Goal: Transaction & Acquisition: Purchase product/service

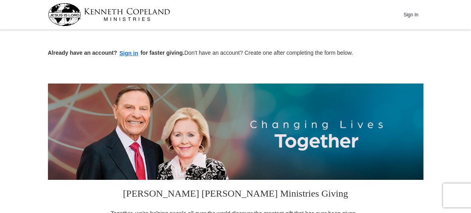
click at [0, 0] on input "$50" at bounding box center [0, 0] width 0 height 0
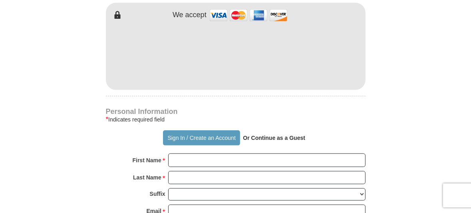
scroll to position [492, 0]
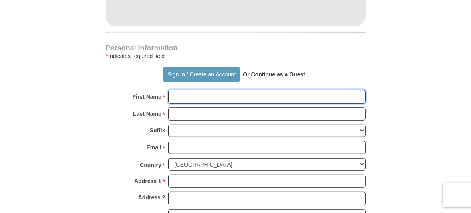
click at [182, 93] on input "First Name *" at bounding box center [266, 97] width 197 height 14
type input "[PERSON_NAME] and [PERSON_NAME]"
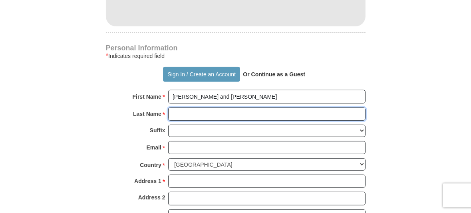
click at [177, 111] on input "Last Name *" at bounding box center [266, 114] width 197 height 14
type input "Brown"
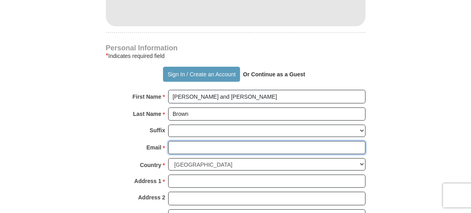
click at [173, 146] on input "Email *" at bounding box center [266, 148] width 197 height 14
type input "[EMAIL_ADDRESS][DOMAIN_NAME]"
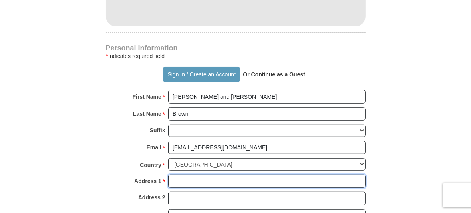
type input "[STREET_ADDRESS][PERSON_NAME]"
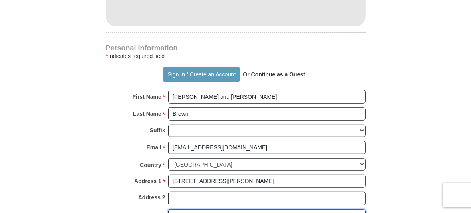
type input "[US_STATE][GEOGRAPHIC_DATA]"
select select "MO"
type input "64133"
type input "8167373629"
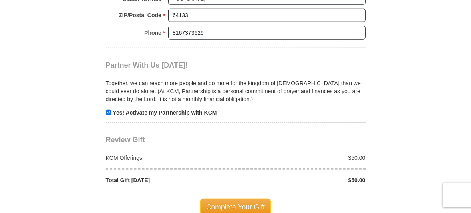
scroll to position [752, 0]
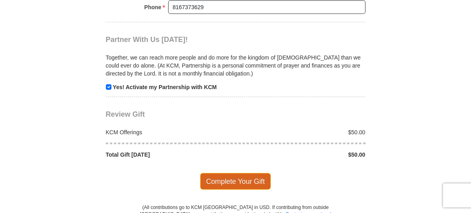
click at [227, 179] on span "Complete Your Gift" at bounding box center [235, 181] width 71 height 17
